Goal: Transaction & Acquisition: Book appointment/travel/reservation

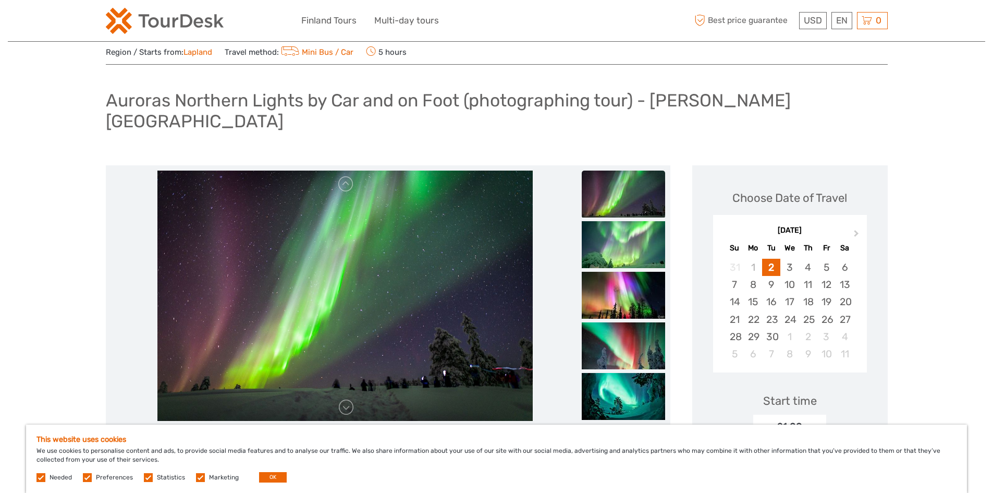
scroll to position [52, 0]
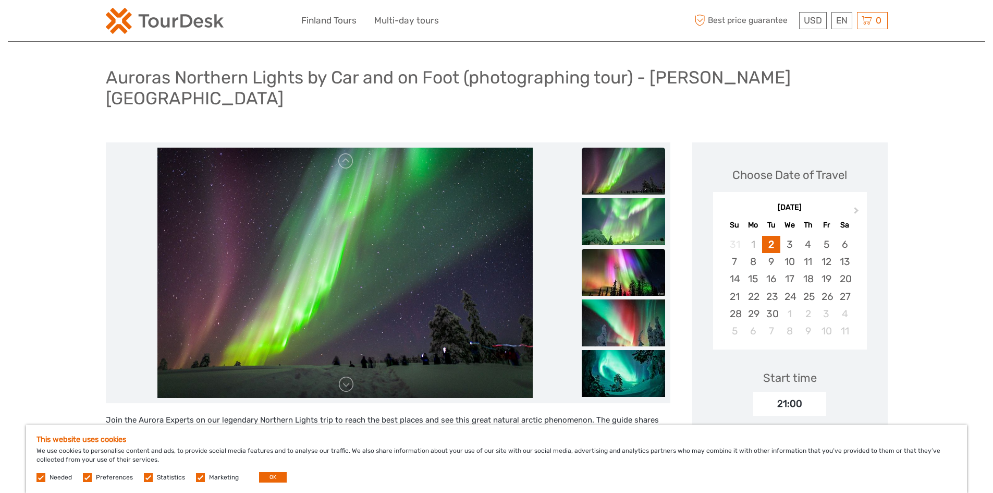
click at [605, 249] on img at bounding box center [623, 272] width 83 height 47
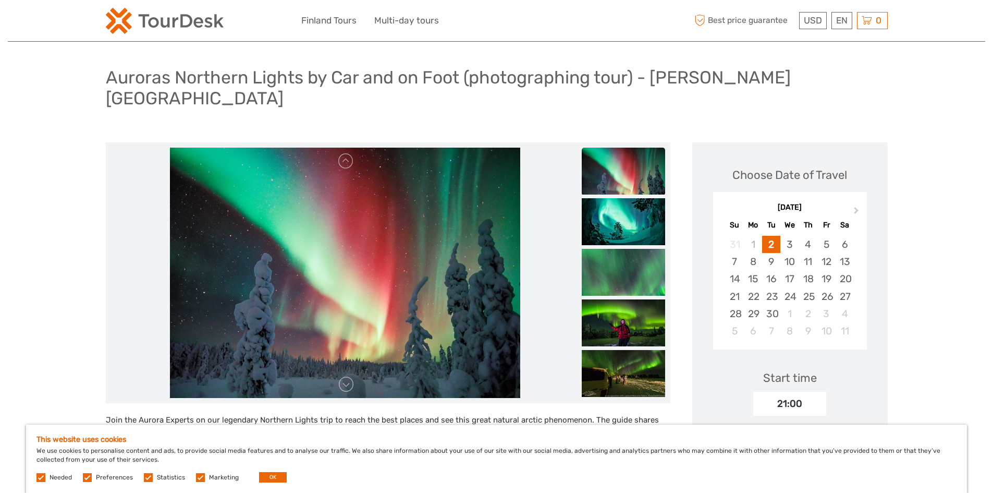
scroll to position [0, 0]
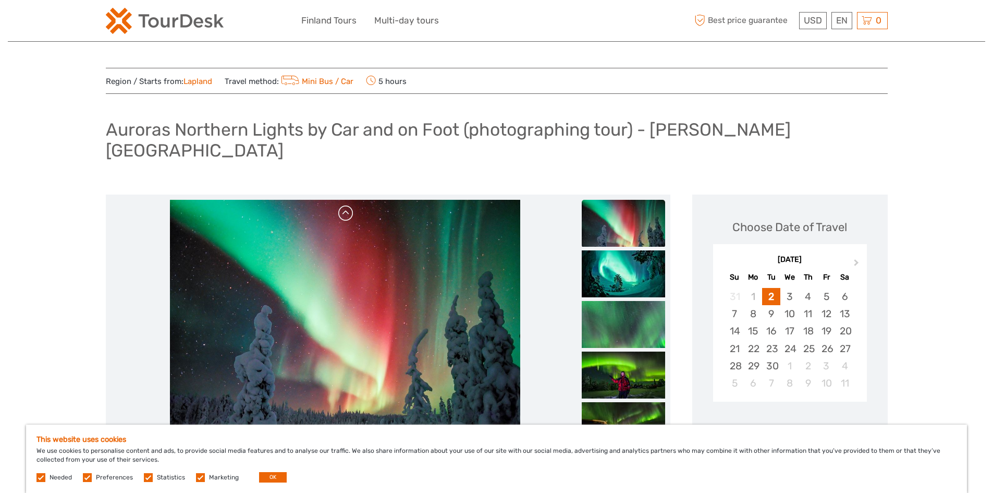
click at [344, 205] on link at bounding box center [346, 213] width 17 height 17
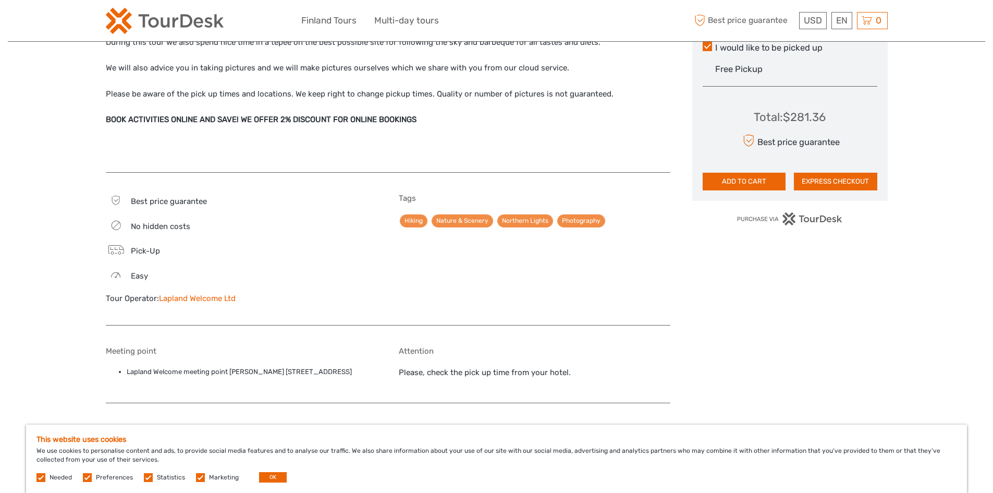
scroll to position [626, 0]
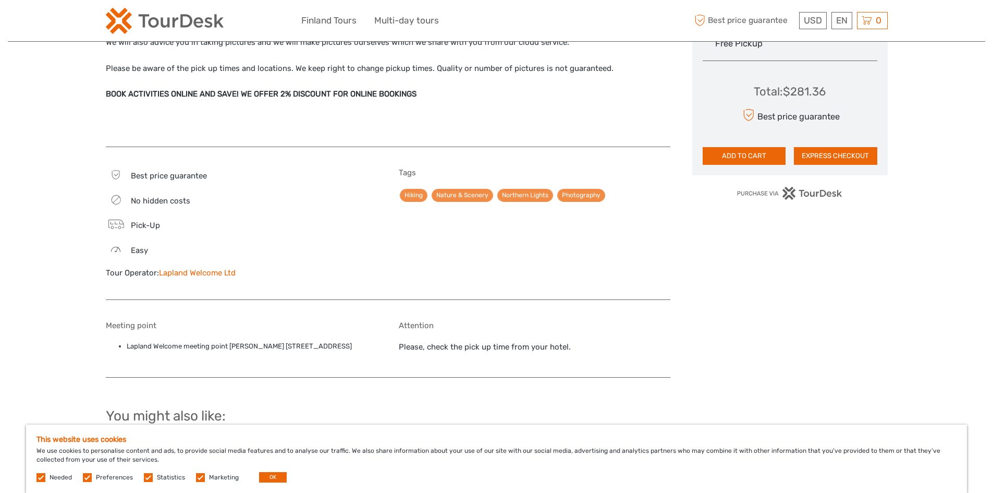
click at [225, 268] on link "Lapland Welcome Ltd" at bounding box center [197, 272] width 77 height 9
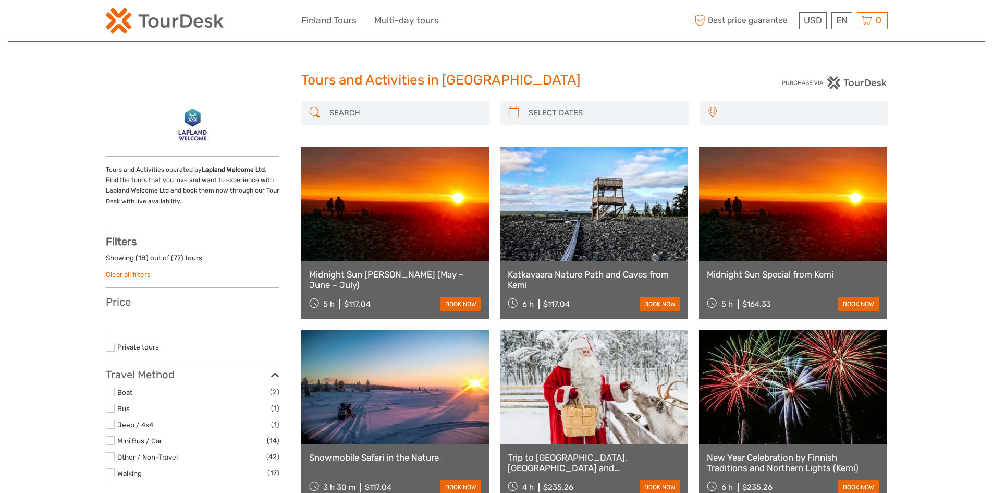
select select
